Goal: Communication & Community: Answer question/provide support

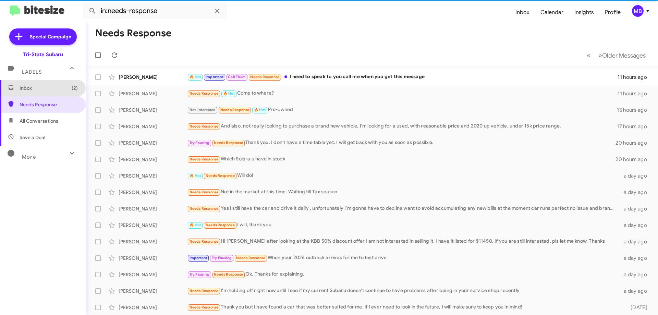
click at [47, 92] on span "Inbox (2)" at bounding box center [43, 88] width 86 height 16
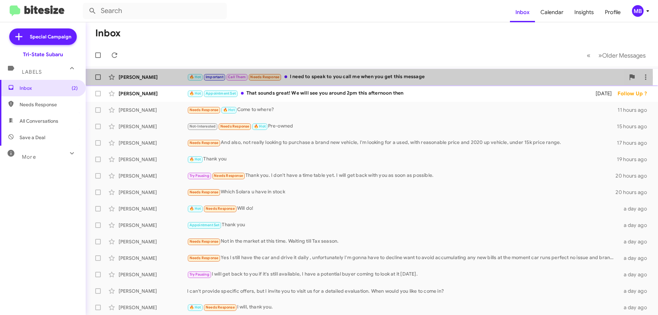
click at [160, 78] on div "[PERSON_NAME]" at bounding box center [153, 77] width 69 height 7
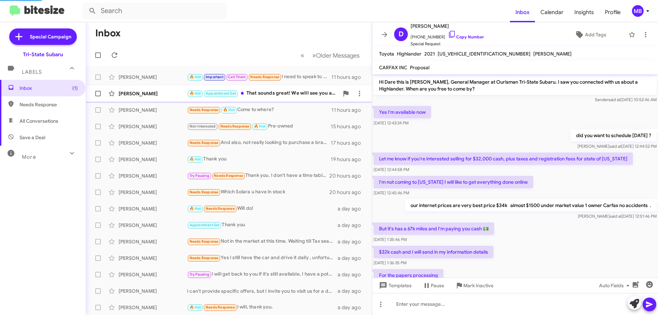
scroll to position [238, 0]
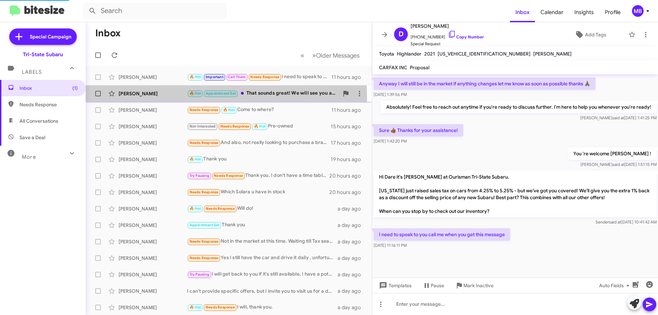
click at [177, 97] on div "[PERSON_NAME] 🔥 Hot Appointment Set That sounds great! We will see you around 2…" at bounding box center [228, 94] width 275 height 14
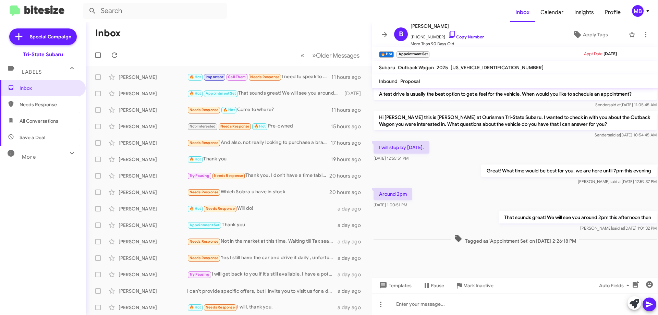
scroll to position [540, 0]
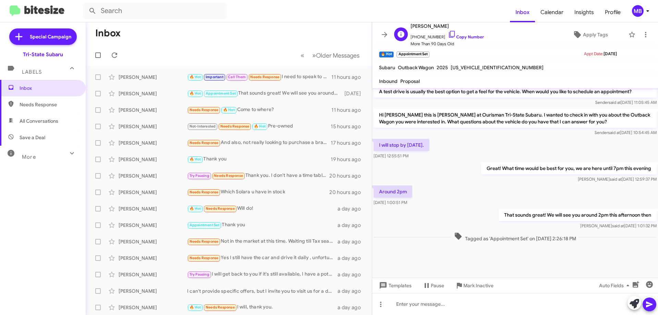
click at [467, 34] on span "[PHONE_NUMBER] Copy Number" at bounding box center [447, 35] width 73 height 10
click at [470, 37] on link "Copy Number" at bounding box center [466, 36] width 36 height 5
click at [44, 86] on span "Inbox" at bounding box center [49, 88] width 58 height 7
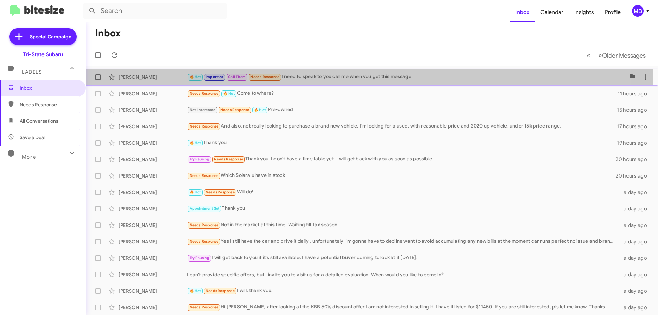
click at [206, 76] on span "Important" at bounding box center [215, 77] width 18 height 4
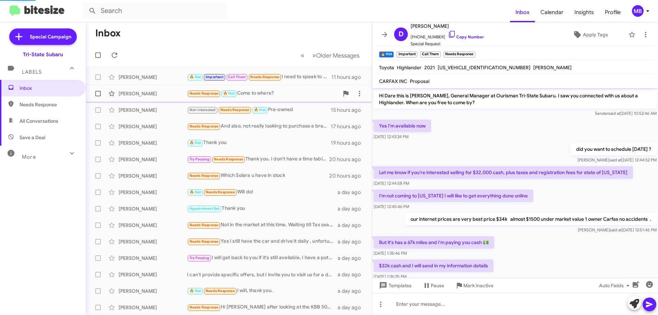
scroll to position [238, 0]
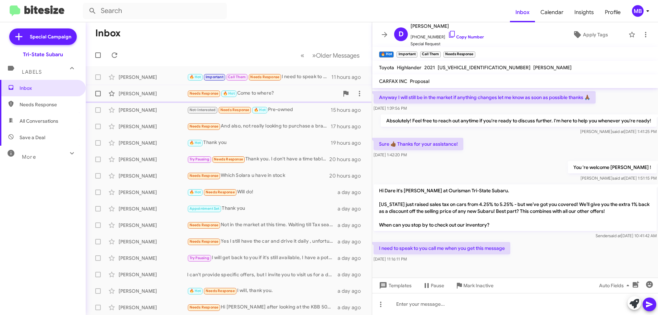
click at [166, 101] on span "[PERSON_NAME] Needs Response 🔥 Hot Come to where? 11 hours ago" at bounding box center [229, 93] width 286 height 16
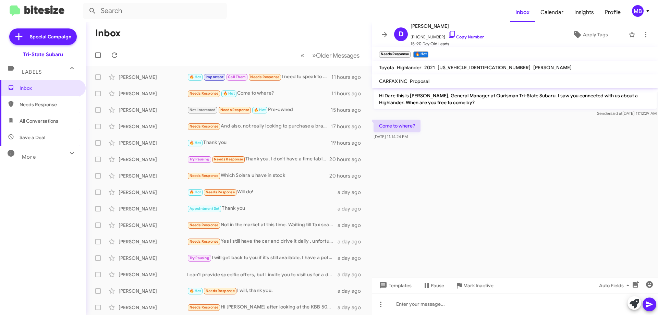
click at [53, 100] on span "Needs Response" at bounding box center [43, 104] width 86 height 16
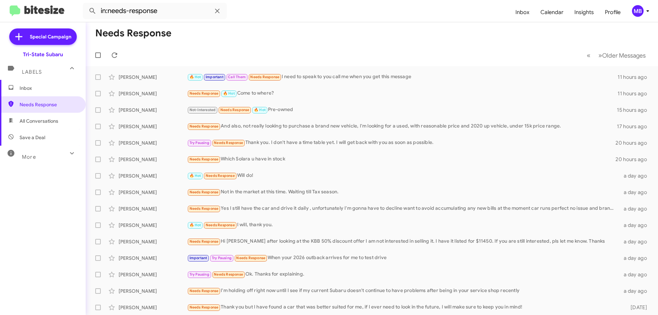
click at [62, 122] on span "All Conversations" at bounding box center [43, 121] width 86 height 16
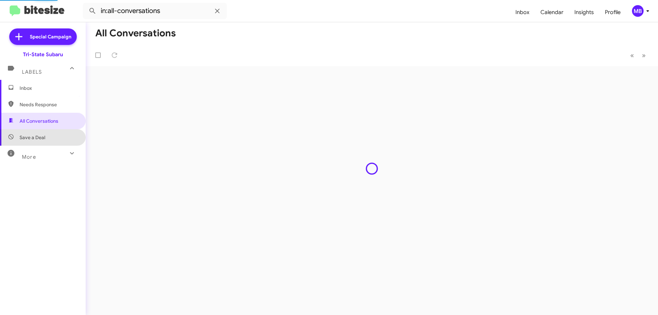
click at [53, 137] on span "Save a Deal" at bounding box center [43, 137] width 86 height 16
type input "in:not-interested"
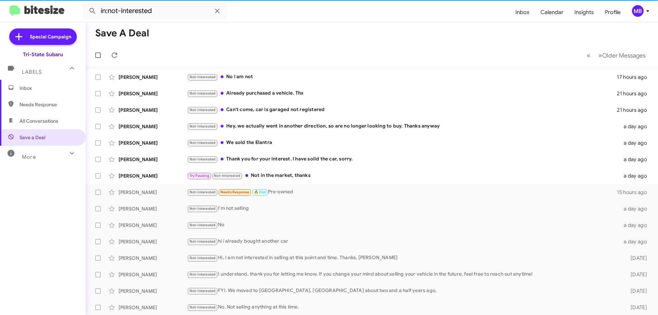
click at [49, 153] on div "More" at bounding box center [35, 154] width 61 height 13
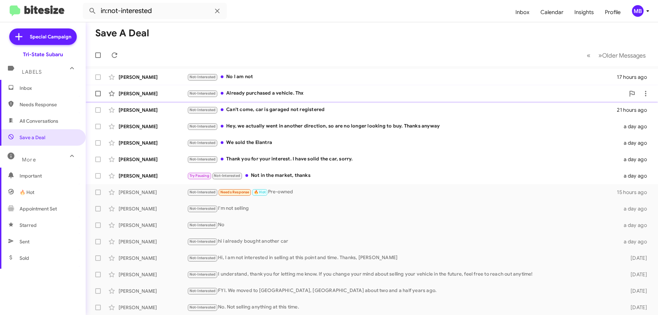
click at [345, 96] on div "Not-Interested Already purchased a vehicle. Thx" at bounding box center [406, 93] width 438 height 8
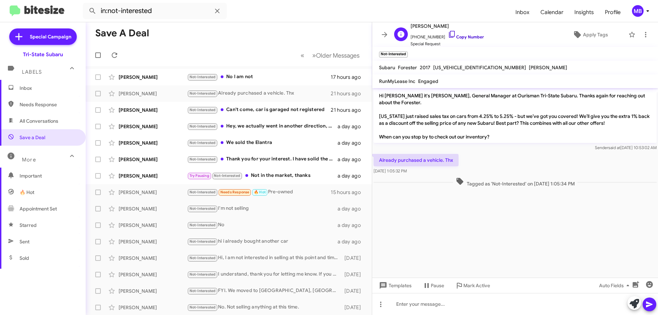
click at [470, 36] on link "Copy Number" at bounding box center [466, 36] width 36 height 5
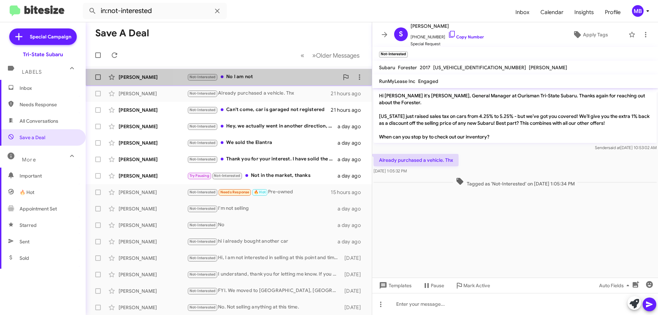
click at [281, 73] on div "Not-Interested No I am not" at bounding box center [263, 77] width 152 height 8
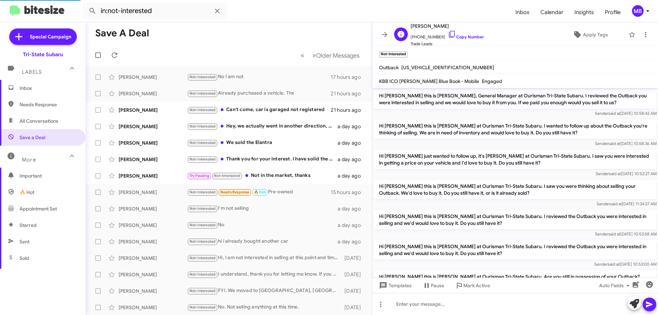
scroll to position [87, 0]
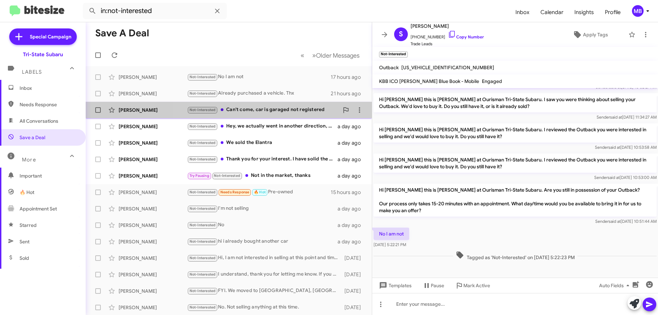
click at [284, 111] on div "Not-Interested Can't come, car is garaged not registered" at bounding box center [263, 110] width 152 height 8
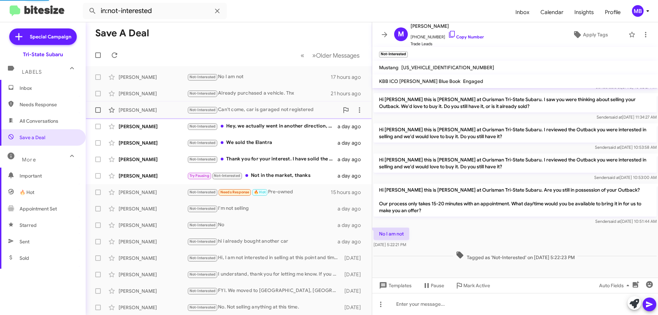
scroll to position [55, 0]
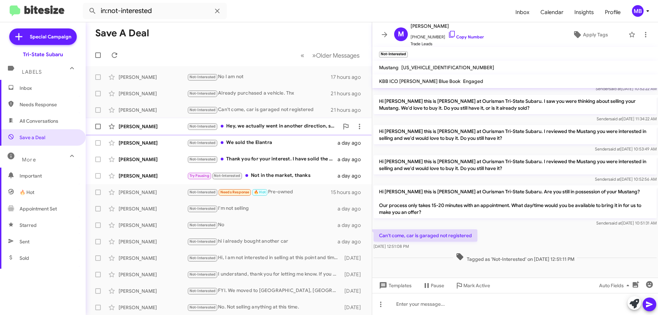
click at [292, 123] on div "Not-Interested Hey, we actually went in another direction, so are no longer loo…" at bounding box center [263, 126] width 152 height 8
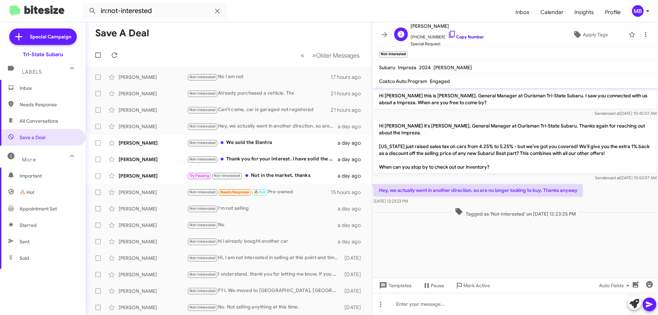
click at [469, 36] on link "Copy Number" at bounding box center [466, 36] width 36 height 5
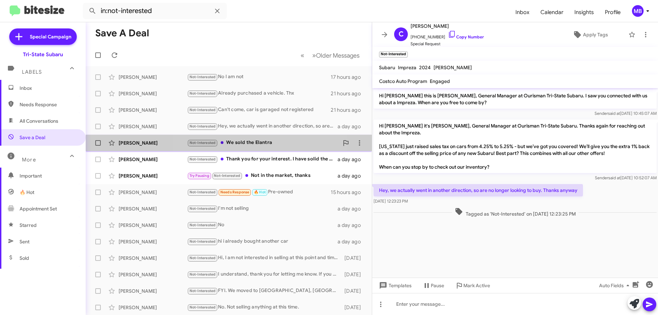
click at [233, 141] on div "Not-Interested We sold the Elantra" at bounding box center [263, 143] width 152 height 8
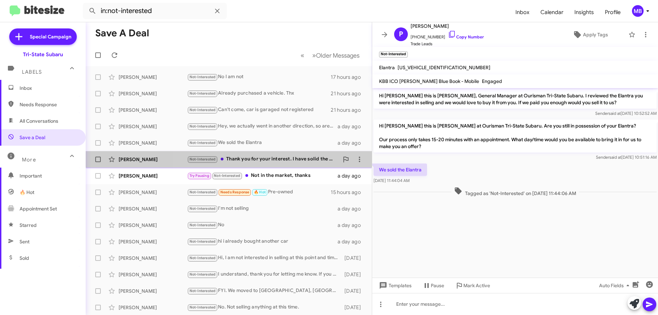
click at [312, 161] on div "Not-Interested Thank you for your interest. I have solid the car, sorry." at bounding box center [263, 159] width 152 height 8
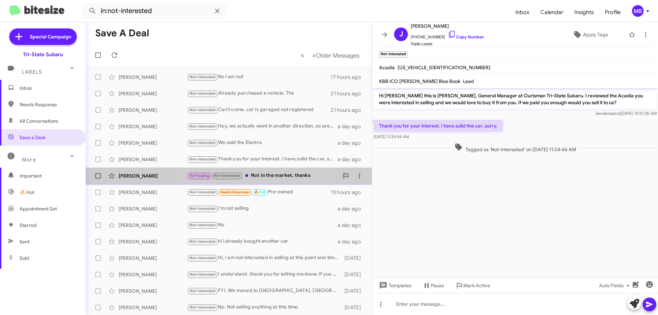
click at [305, 175] on div "Try Pausing Not-Interested Not in the market, thanks" at bounding box center [263, 176] width 152 height 8
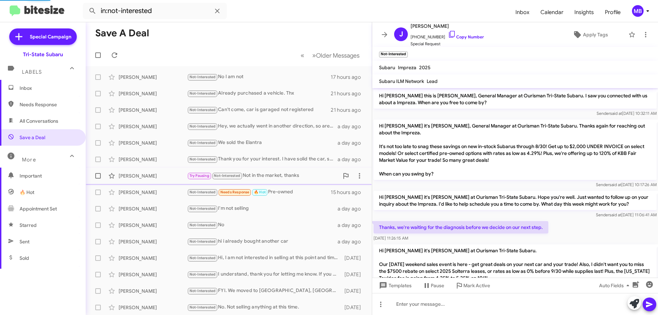
scroll to position [203, 0]
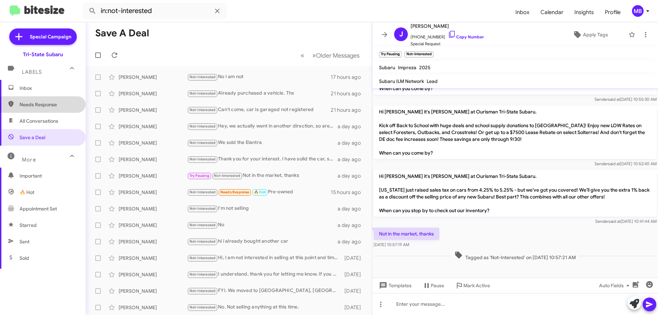
drag, startPoint x: 47, startPoint y: 96, endPoint x: 46, endPoint y: 93, distance: 3.9
click at [46, 96] on div "Inbox Needs Response All Conversations Save a Deal More Important 🔥 Hot Appoint…" at bounding box center [43, 174] width 86 height 189
